Goal: Task Accomplishment & Management: Use online tool/utility

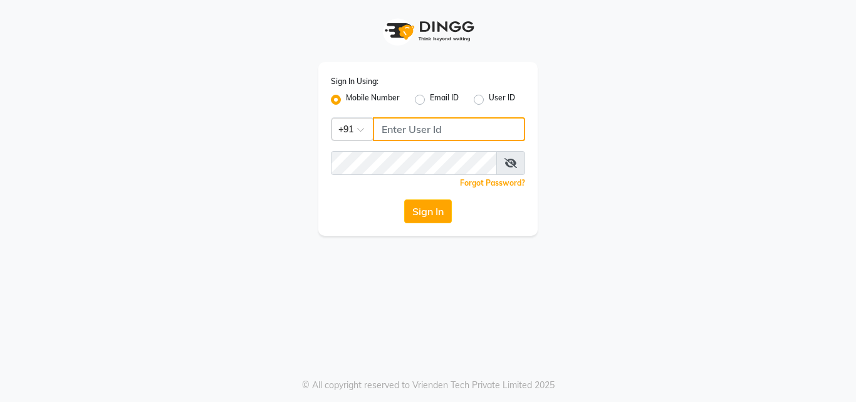
click at [387, 124] on input "Username" at bounding box center [449, 129] width 152 height 24
type input "7030073600"
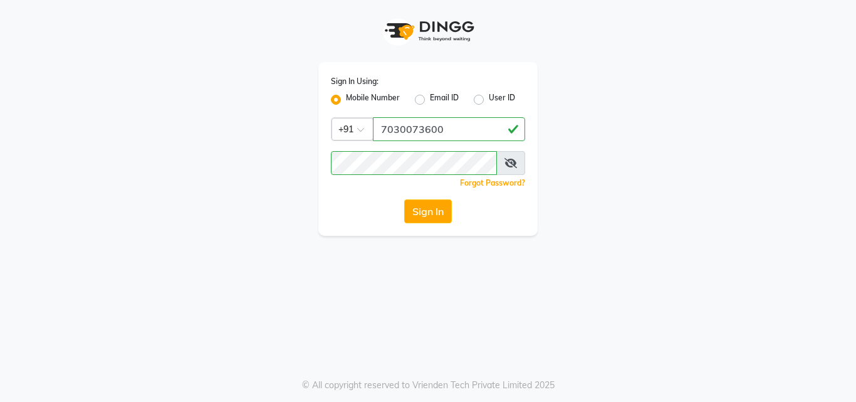
click at [420, 216] on button "Sign In" at bounding box center [428, 211] width 48 height 24
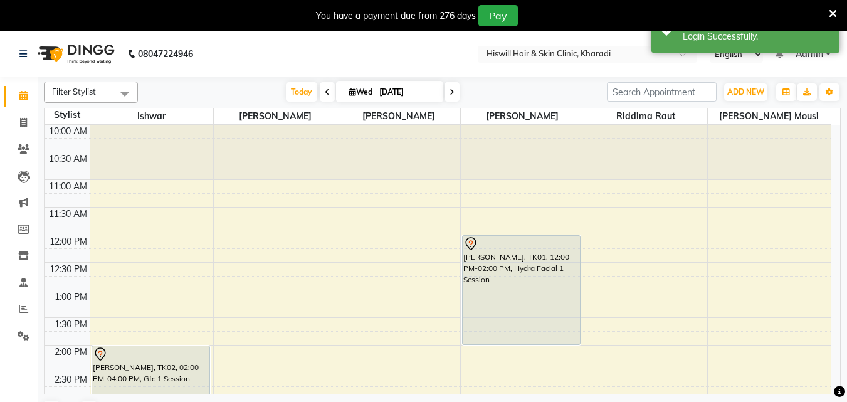
click at [453, 91] on span at bounding box center [451, 91] width 15 height 19
type input "[DATE]"
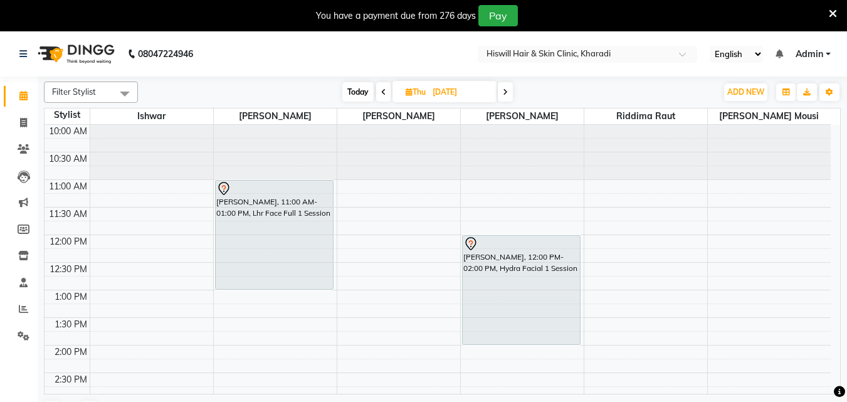
click at [383, 92] on icon at bounding box center [383, 92] width 5 height 8
type input "[DATE]"
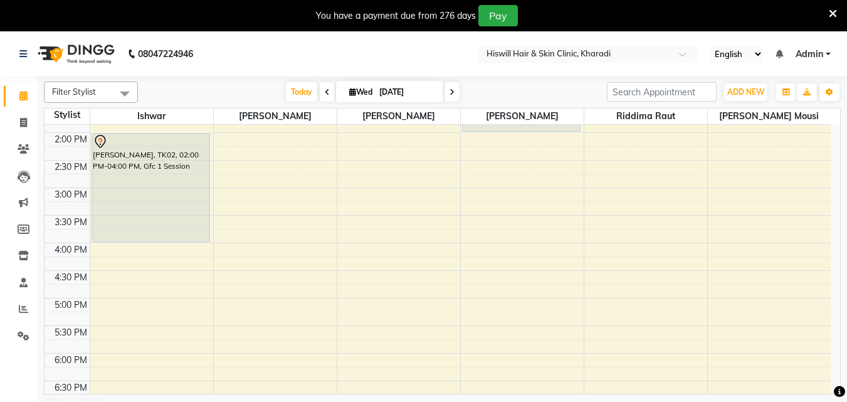
scroll to position [212, 0]
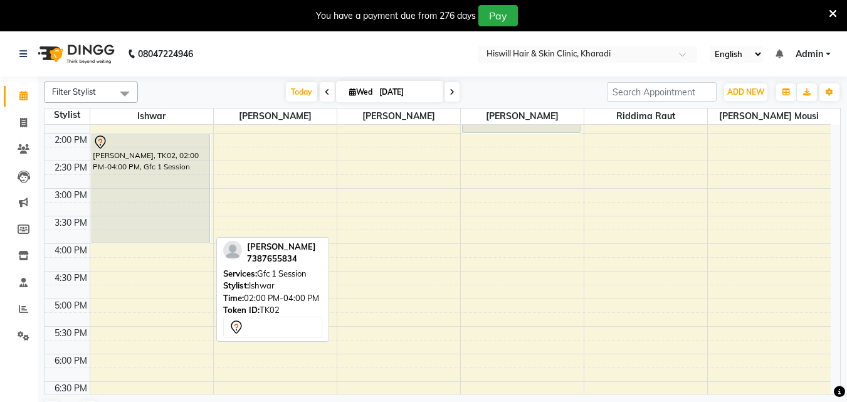
click at [141, 184] on div "[PERSON_NAME], TK02, 02:00 PM-04:00 PM, Gfc 1 Session" at bounding box center [150, 188] width 117 height 108
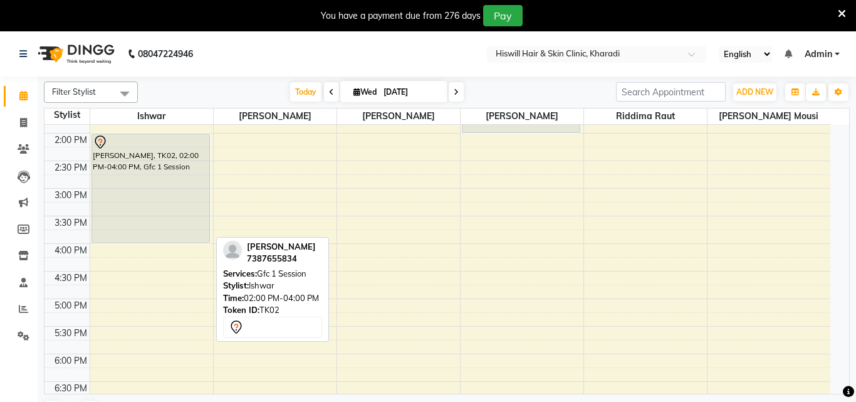
select select "7"
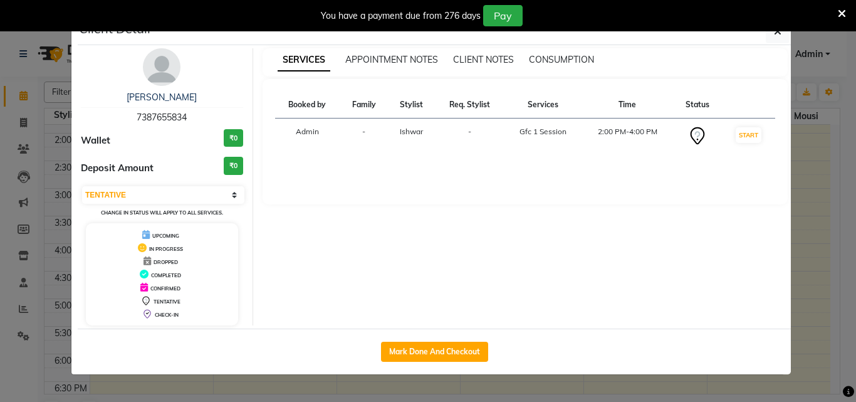
click at [238, 136] on h3 "₹0" at bounding box center [233, 138] width 19 height 18
click at [231, 140] on h3 "₹0" at bounding box center [233, 138] width 19 height 18
click at [114, 140] on div "Wallet ₹0" at bounding box center [162, 140] width 162 height 23
click at [102, 169] on span "Deposit Amount" at bounding box center [117, 168] width 73 height 14
click at [384, 202] on div "Booked by Family Stylist Req. Stylist Services Time Status Admin - Ishwar - Gfc…" at bounding box center [526, 141] width 526 height 125
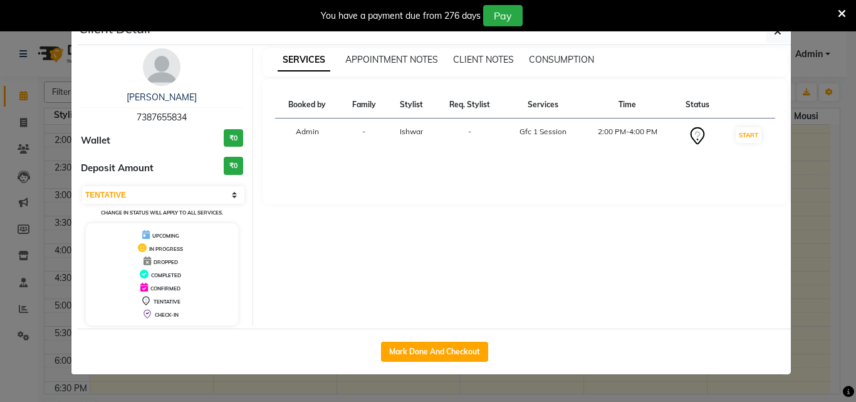
click at [217, 167] on div "Deposit Amount ₹0" at bounding box center [162, 168] width 162 height 23
click at [453, 353] on button "Mark Done And Checkout" at bounding box center [434, 352] width 107 height 20
select select "7262"
select select "service"
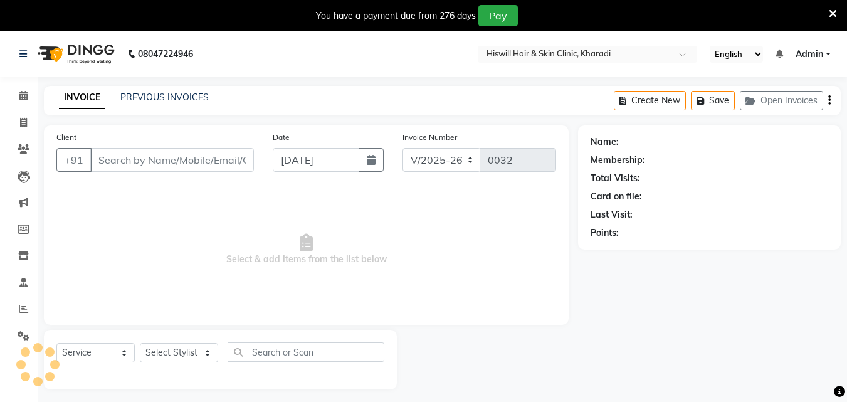
type input "7387655834"
select select "62610"
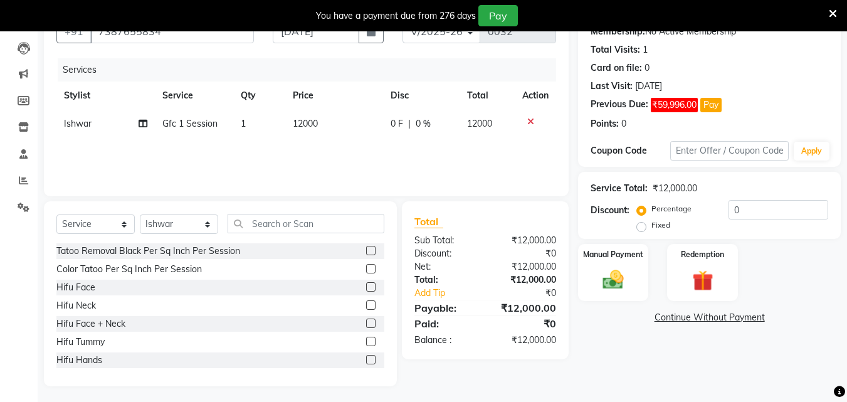
scroll to position [132, 0]
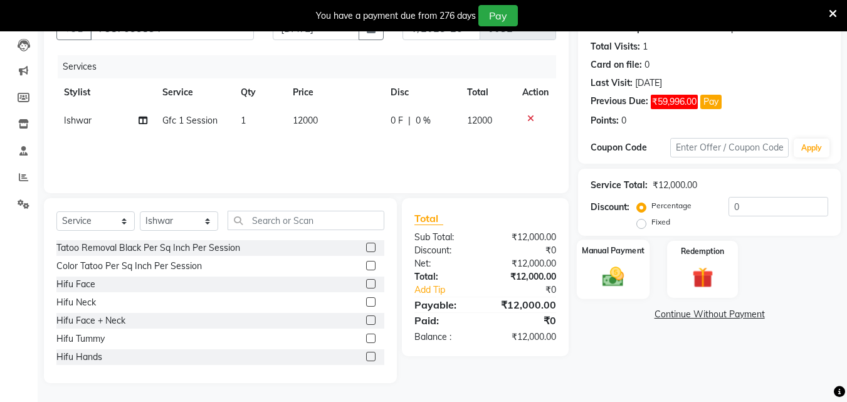
click at [628, 271] on img at bounding box center [612, 276] width 35 height 25
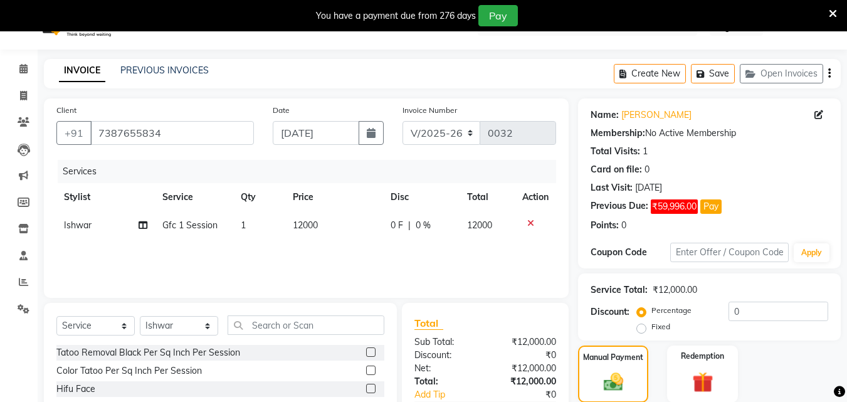
scroll to position [0, 0]
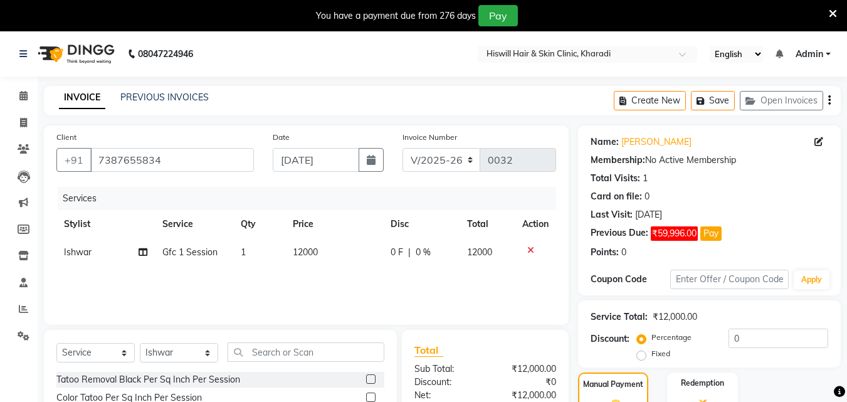
click at [831, 14] on icon at bounding box center [832, 13] width 8 height 11
